Goal: Task Accomplishment & Management: Use online tool/utility

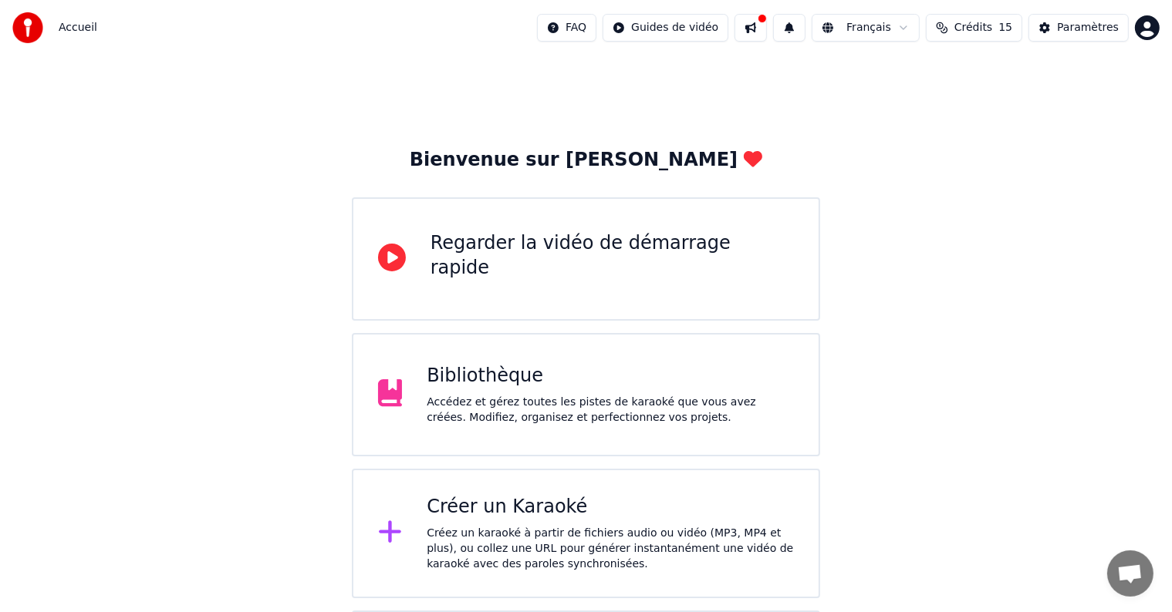
click at [528, 407] on div "Accédez et gérez toutes les pistes de karaoké que vous avez créées. Modifiez, o…" at bounding box center [610, 410] width 367 height 31
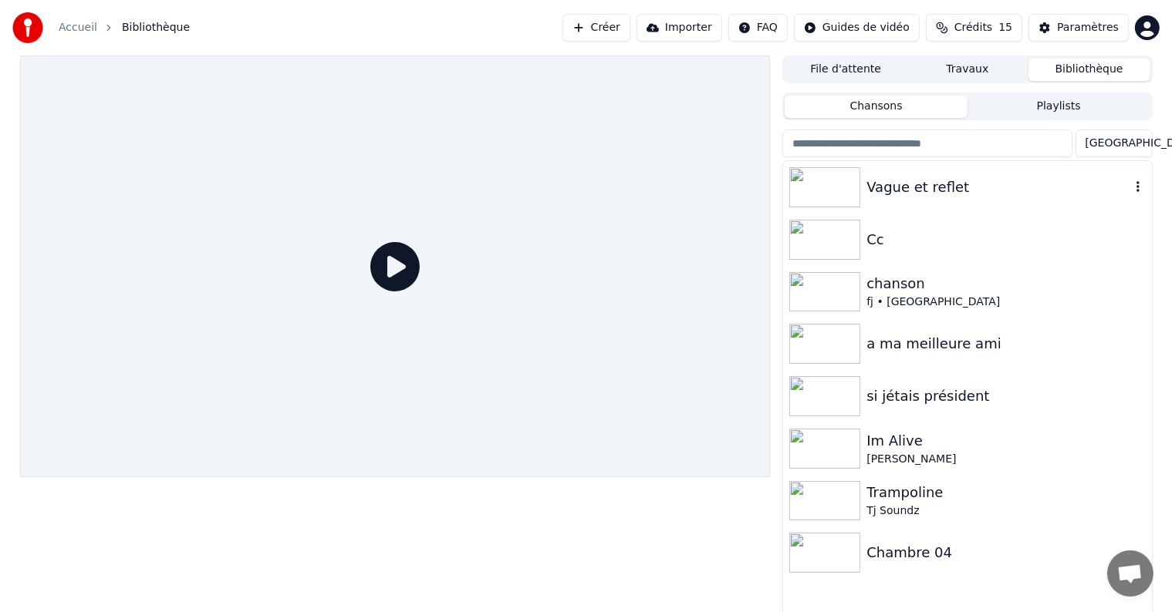
click at [848, 179] on img at bounding box center [824, 187] width 71 height 40
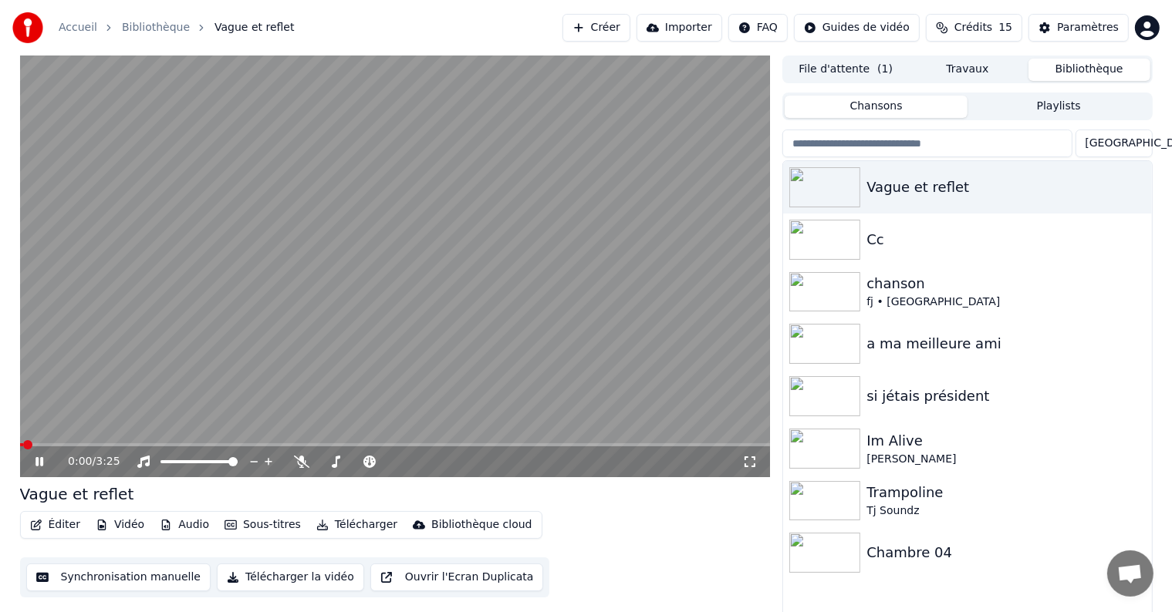
click at [40, 461] on icon at bounding box center [39, 461] width 8 height 9
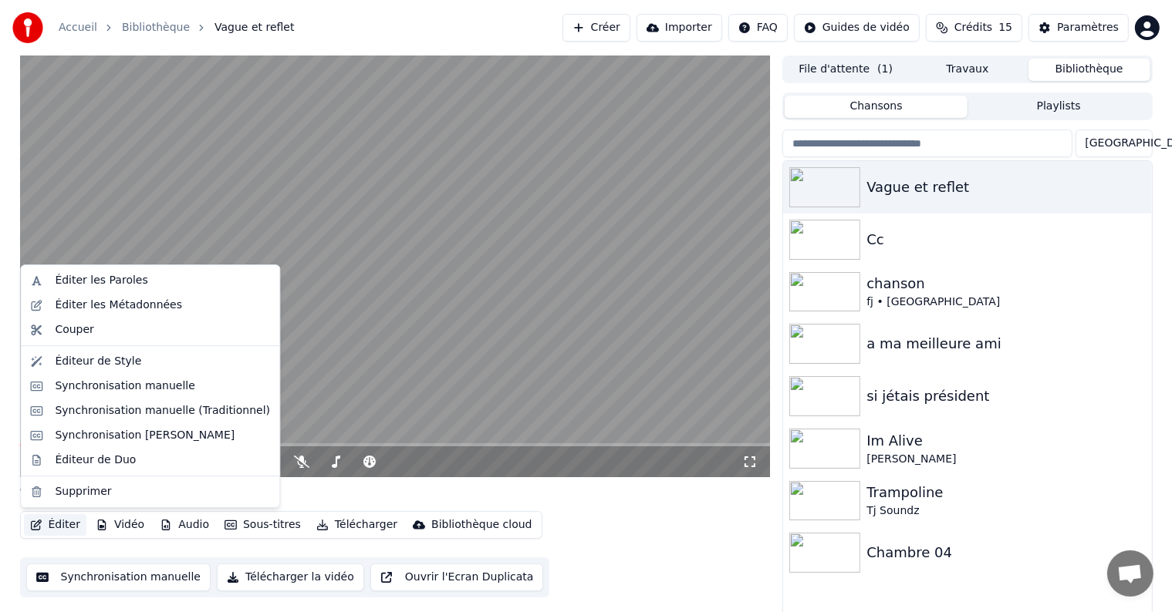
click at [52, 524] on button "Éditer" at bounding box center [55, 525] width 62 height 22
click at [386, 497] on div "Vague et reflet" at bounding box center [395, 495] width 750 height 22
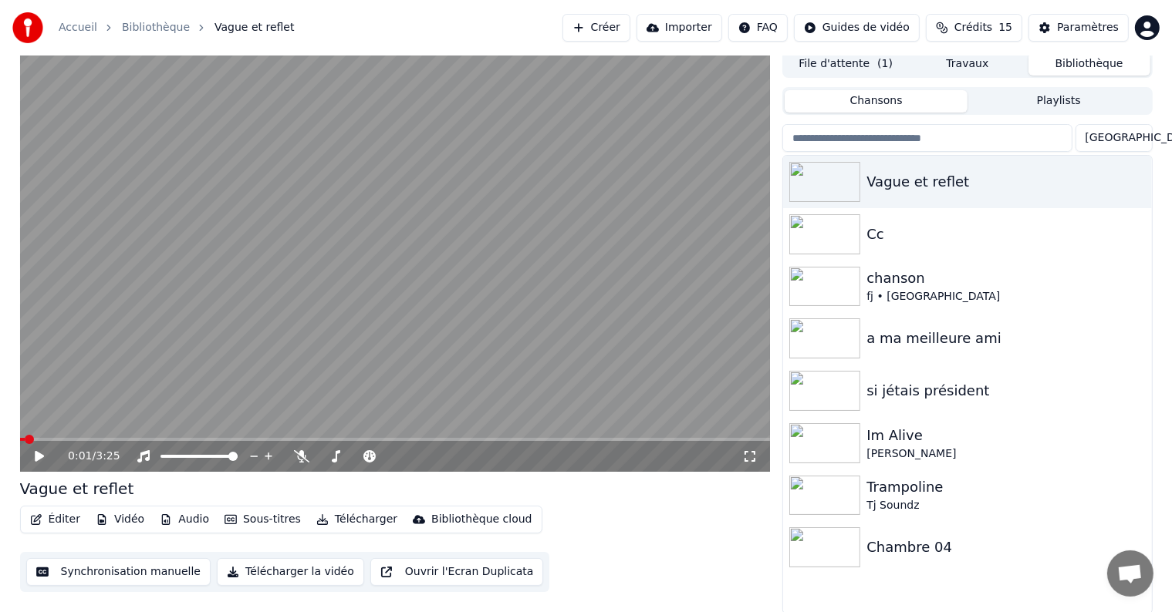
scroll to position [7, 0]
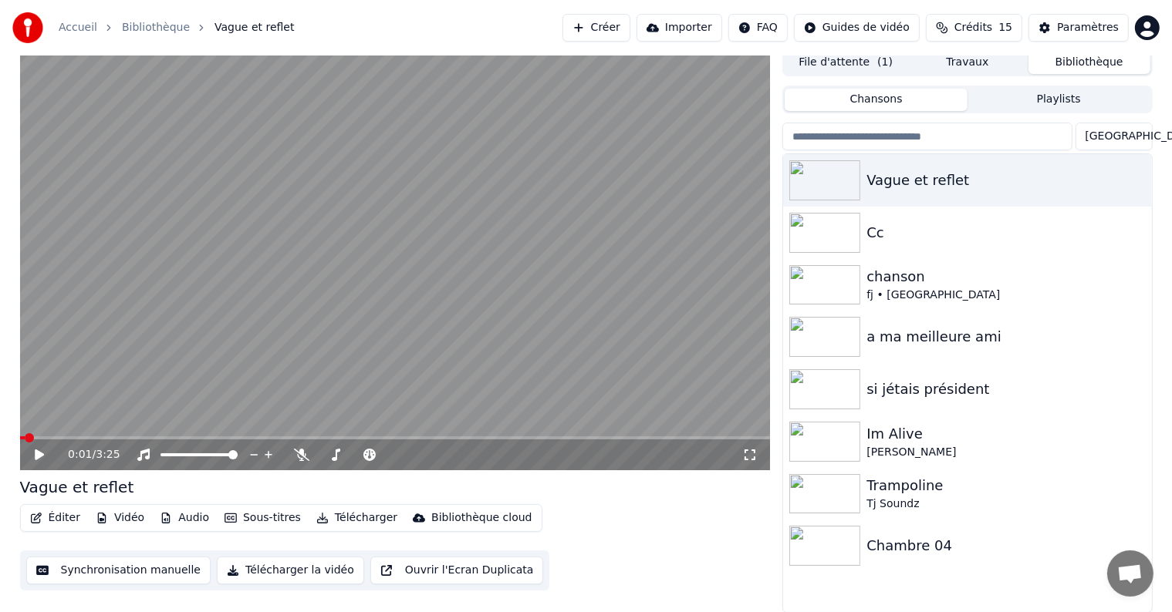
click at [295, 568] on button "Télécharger la vidéo" at bounding box center [290, 571] width 147 height 28
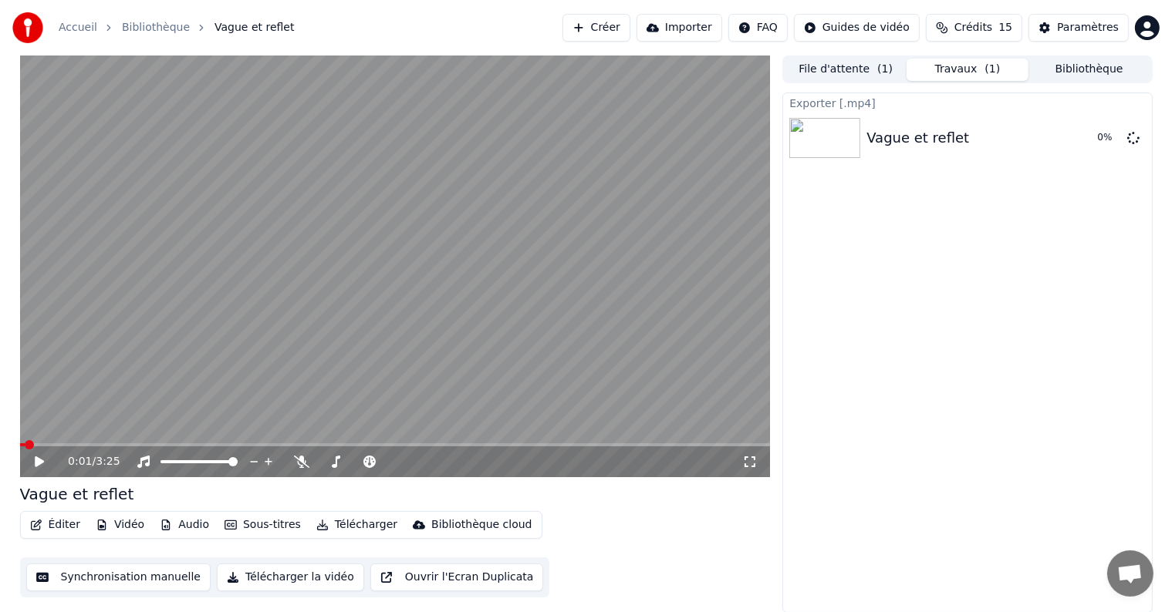
click at [178, 520] on button "Audio" at bounding box center [184, 525] width 62 height 22
click at [564, 532] on div "Éditer Vidéo Audio Sous-titres Télécharger Bibliothèque cloud Synchronisation m…" at bounding box center [395, 554] width 750 height 86
click at [327, 524] on button "Télécharger" at bounding box center [356, 525] width 93 height 22
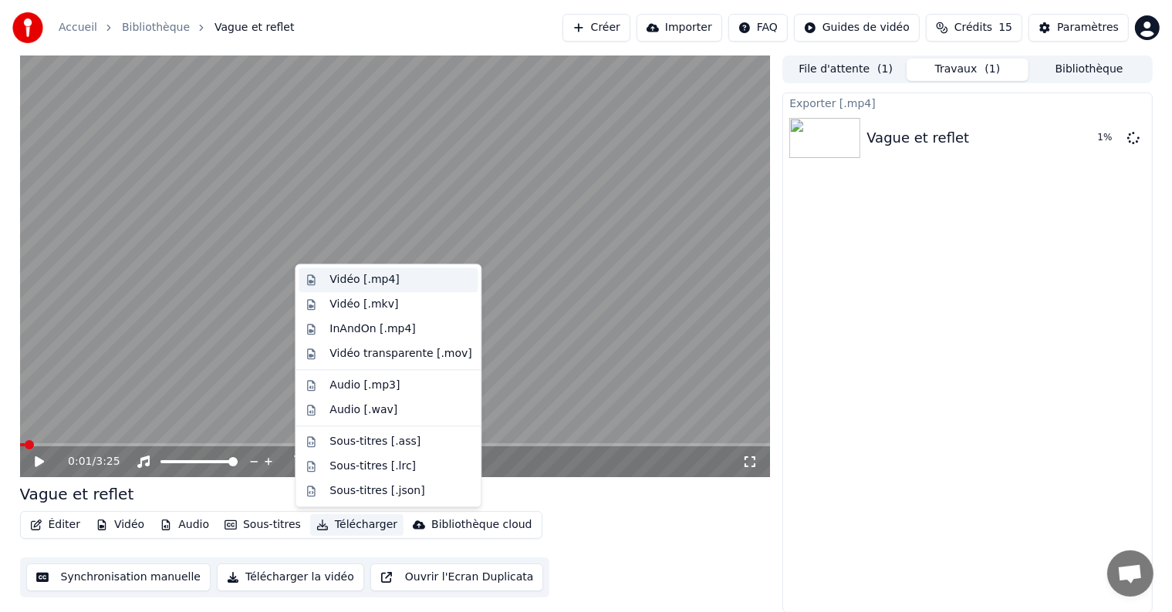
click at [351, 284] on div "Vidéo [.mp4]" at bounding box center [363, 279] width 69 height 15
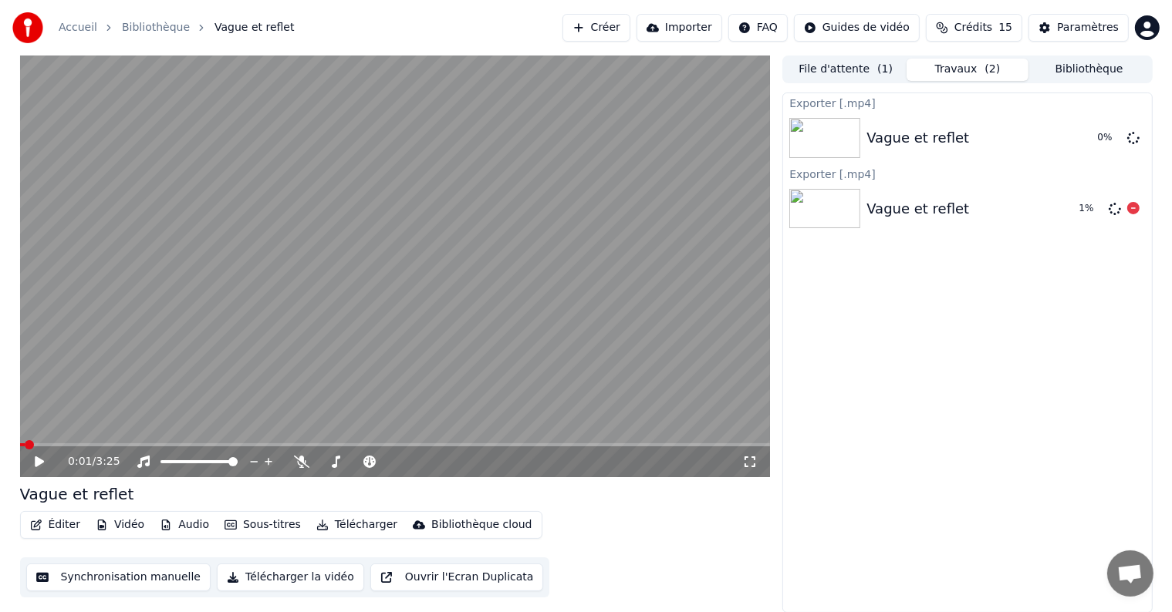
click at [821, 201] on img at bounding box center [824, 209] width 71 height 40
click at [1132, 209] on icon at bounding box center [1133, 208] width 12 height 12
click at [1132, 140] on icon at bounding box center [1133, 137] width 12 height 12
click at [414, 583] on button "Ouvrir l'Ecran Duplicata" at bounding box center [457, 578] width 174 height 28
click at [39, 467] on icon at bounding box center [50, 462] width 36 height 12
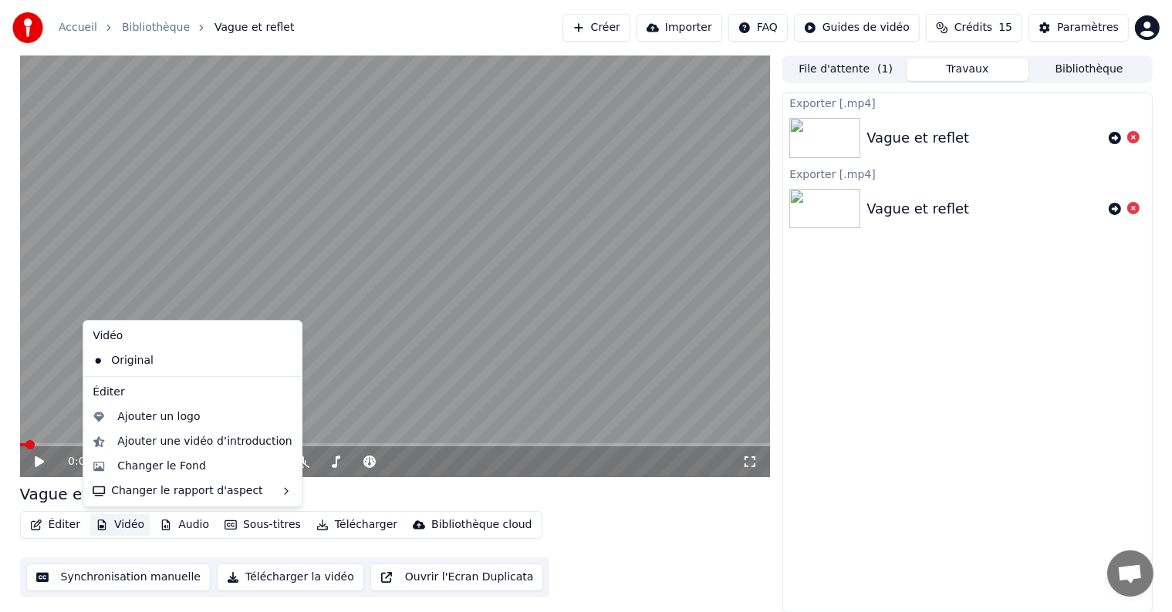
click at [103, 524] on icon "button" at bounding box center [102, 525] width 12 height 11
click at [167, 472] on div "Changer le Fond" at bounding box center [161, 466] width 89 height 15
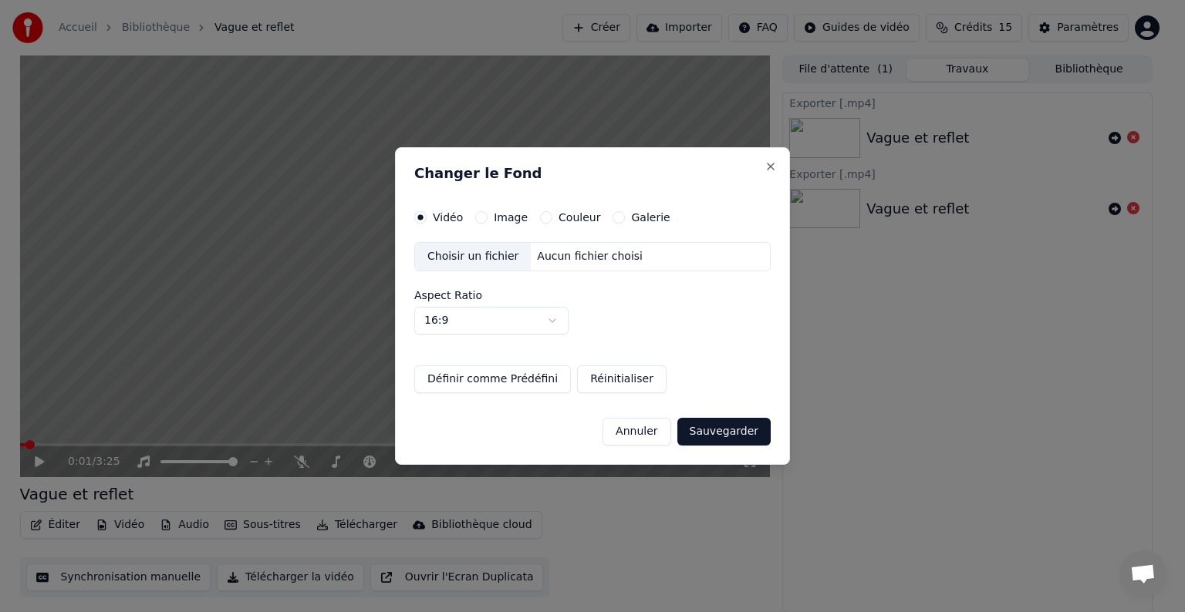
click at [479, 218] on button "Image" at bounding box center [481, 217] width 12 height 12
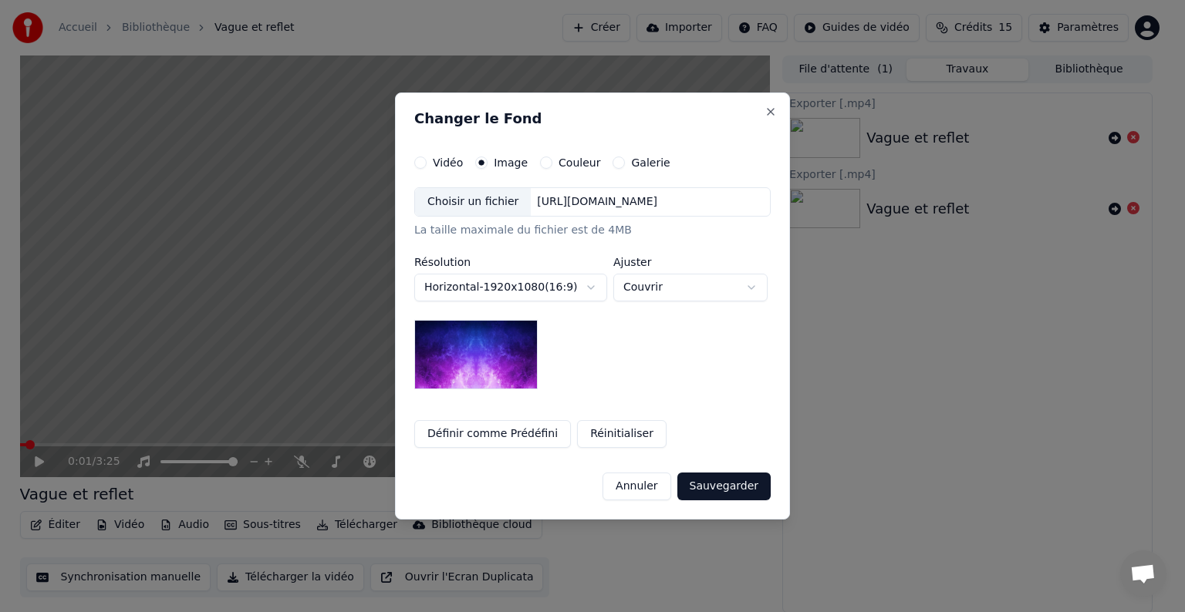
click at [488, 197] on div "Choisir un fichier" at bounding box center [473, 202] width 116 height 28
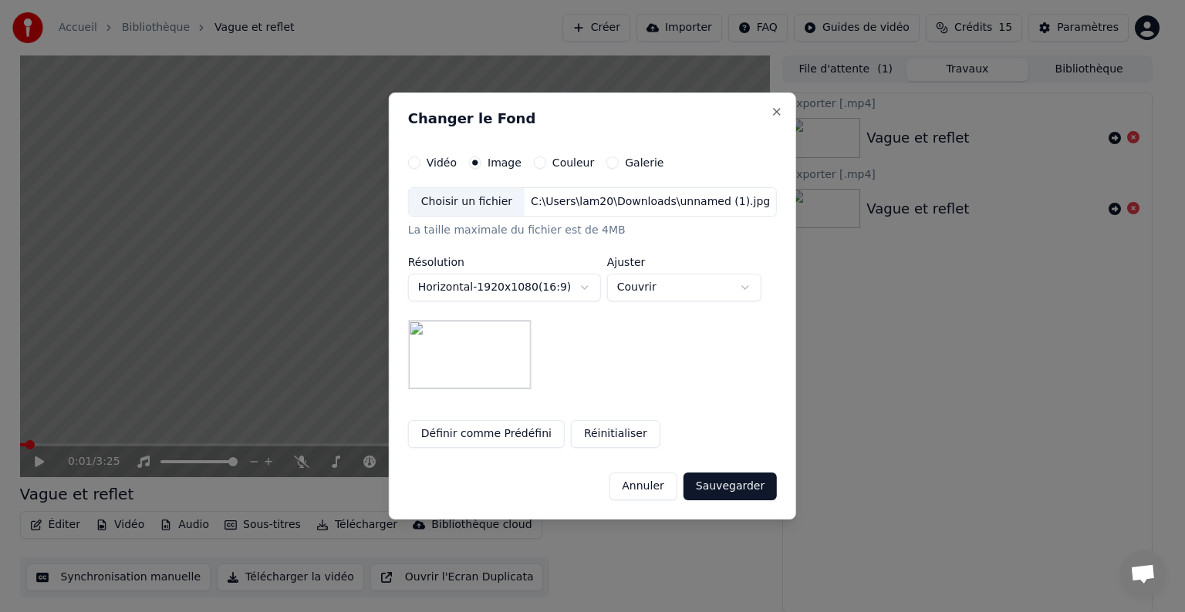
click at [710, 487] on button "Sauvegarder" at bounding box center [729, 487] width 93 height 28
